Goal: Task Accomplishment & Management: Use online tool/utility

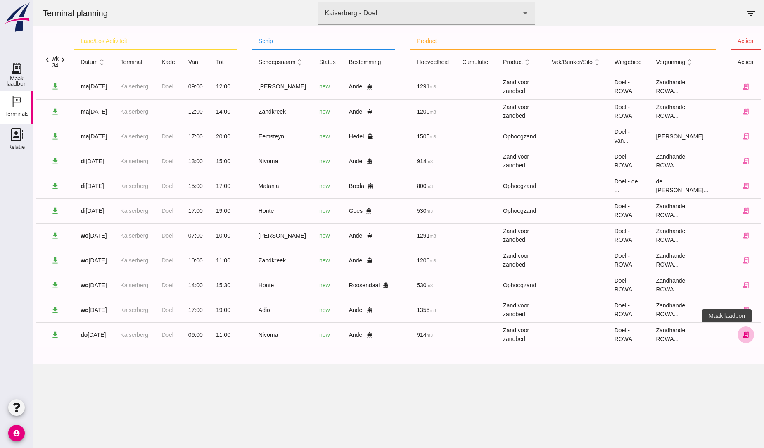
click at [742, 333] on icon "receipt_long" at bounding box center [745, 334] width 7 height 7
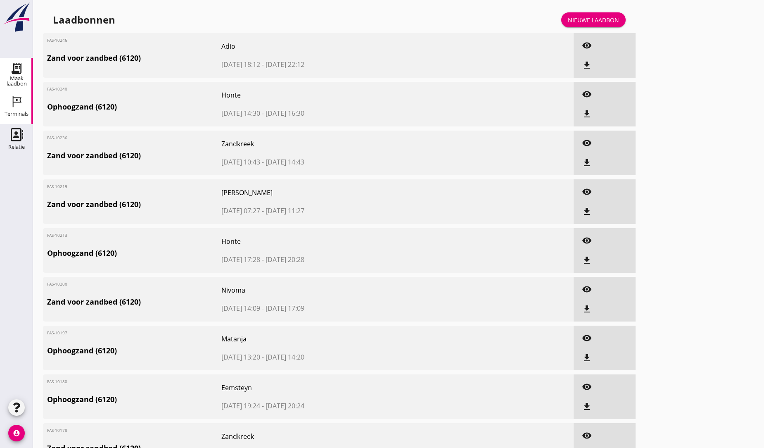
click at [18, 102] on use at bounding box center [17, 101] width 9 height 11
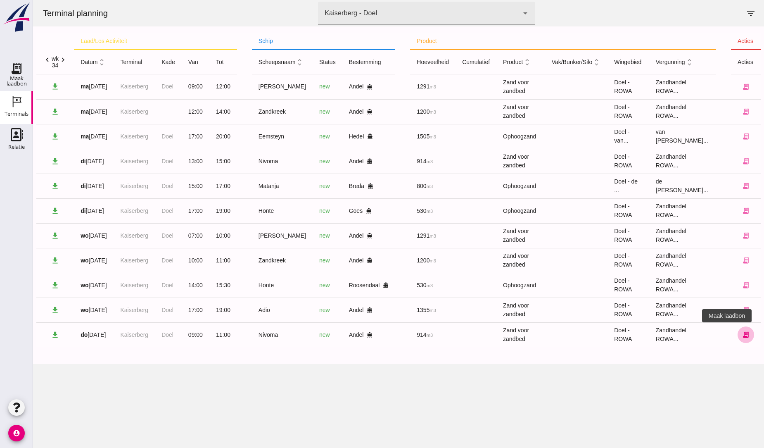
click at [742, 333] on icon "receipt_long" at bounding box center [745, 334] width 7 height 7
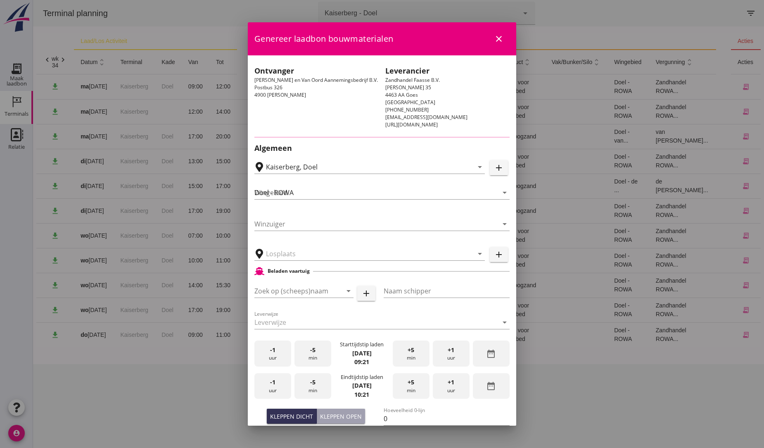
type input "MvO [PERSON_NAME], [PERSON_NAME]"
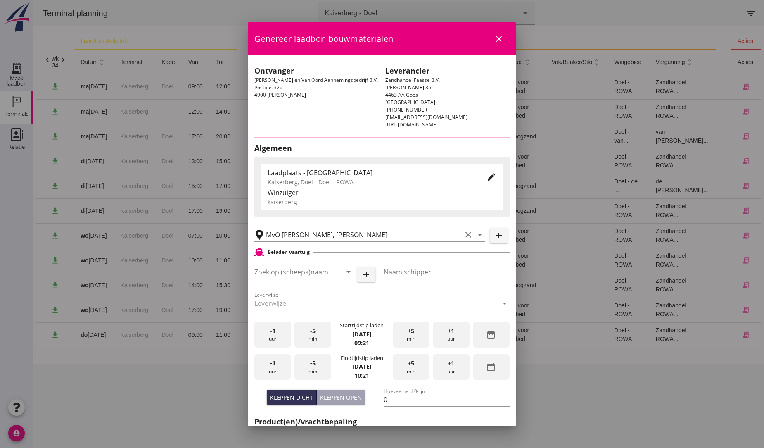
type input "Nivoma"
type input "Kuup"
type input "914"
type input "Zand voor zandbed (6120)"
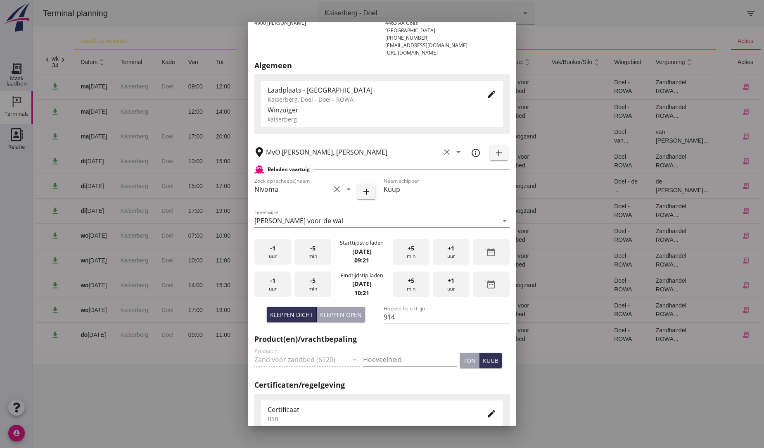
scroll to position [92, 0]
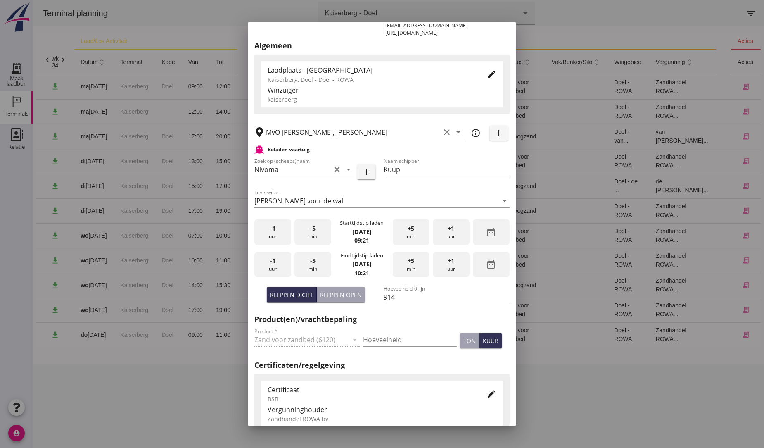
click at [448, 261] on span "+1" at bounding box center [451, 260] width 7 height 9
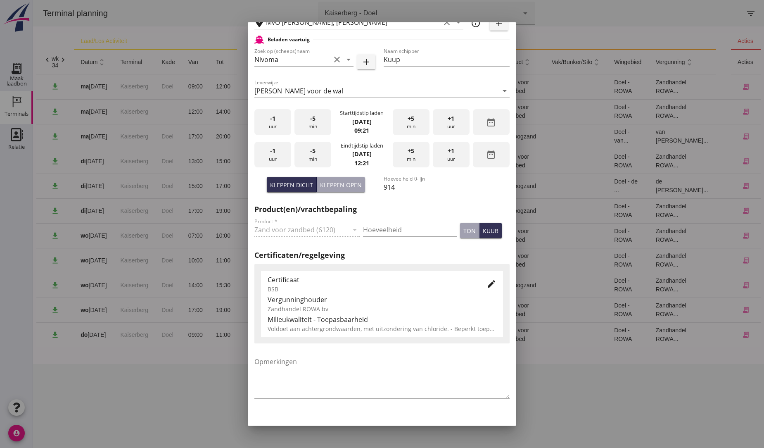
scroll to position [219, 0]
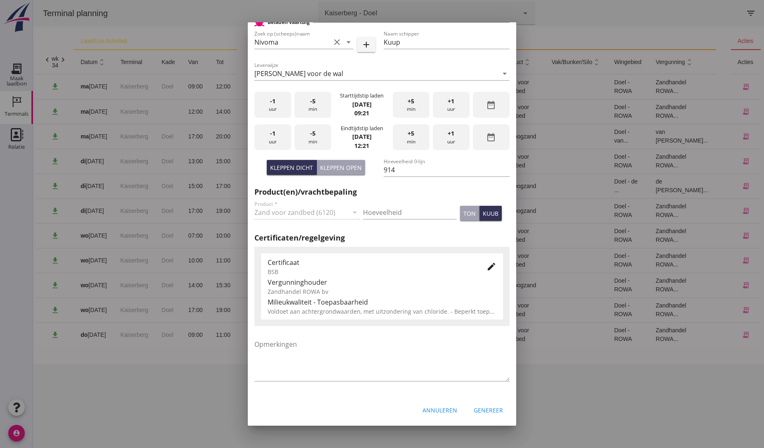
click at [485, 409] on div "Genereer" at bounding box center [488, 410] width 29 height 9
